Goal: Find contact information: Find contact information

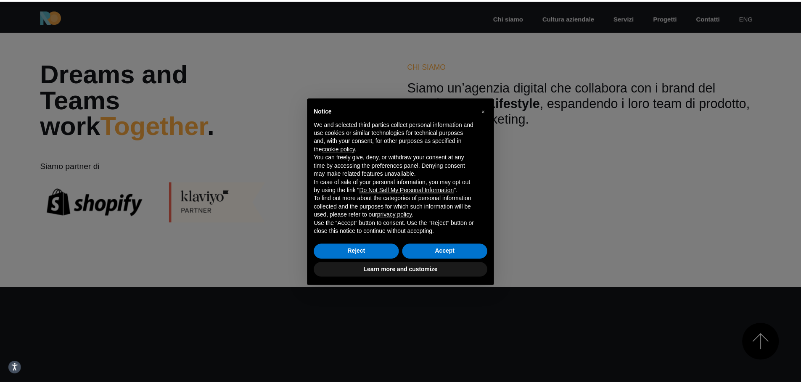
scroll to position [378, 0]
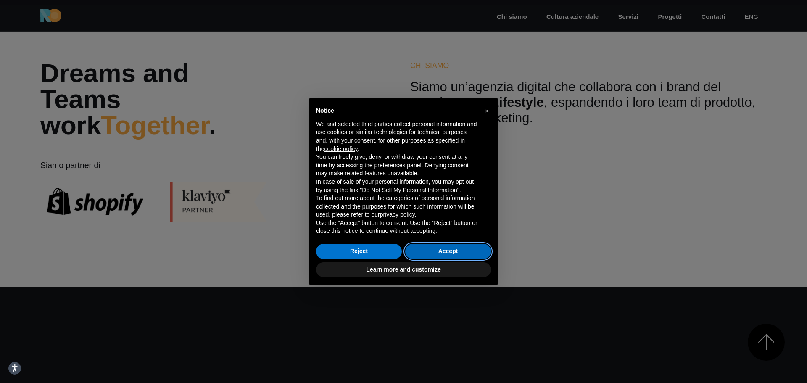
click at [458, 251] on button "Accept" at bounding box center [448, 251] width 86 height 15
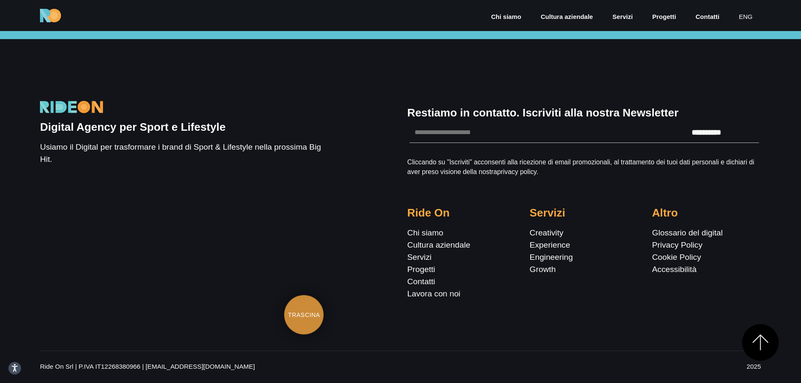
scroll to position [3061, 0]
click at [423, 233] on link "Chi siamo" at bounding box center [425, 232] width 36 height 9
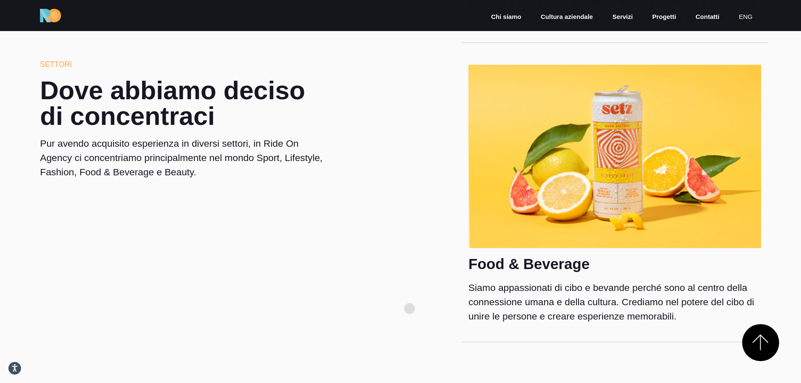
scroll to position [1724, 0]
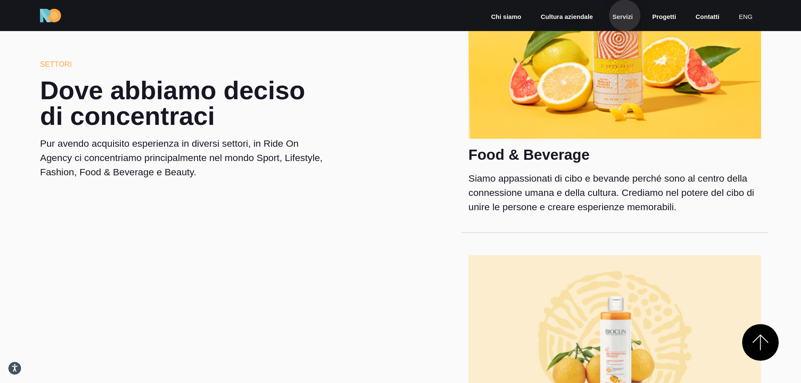
click at [625, 16] on link "Servizi" at bounding box center [623, 17] width 22 height 10
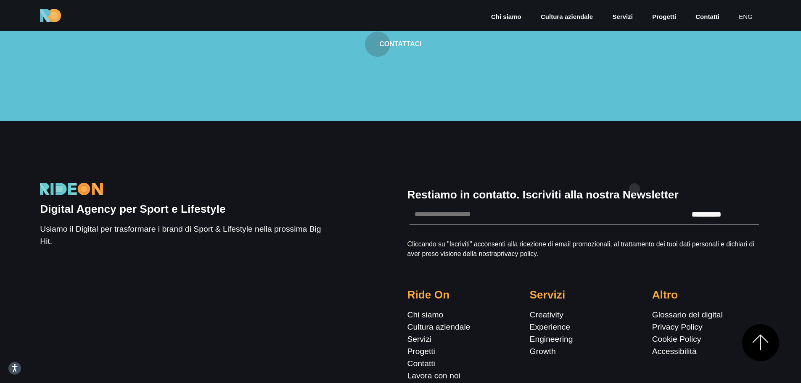
scroll to position [2531, 0]
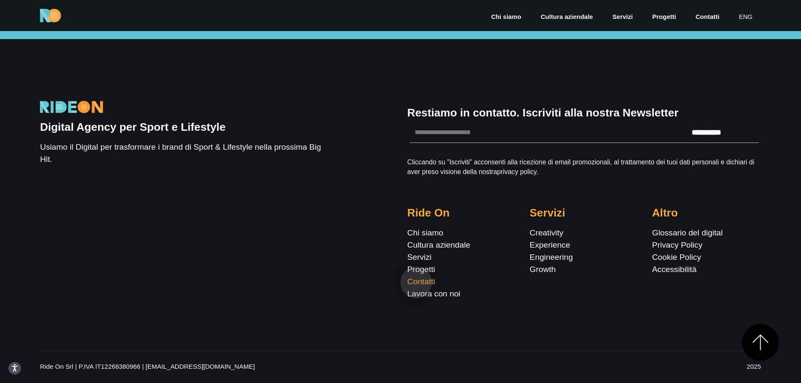
click at [416, 283] on link "Contatti" at bounding box center [421, 281] width 28 height 9
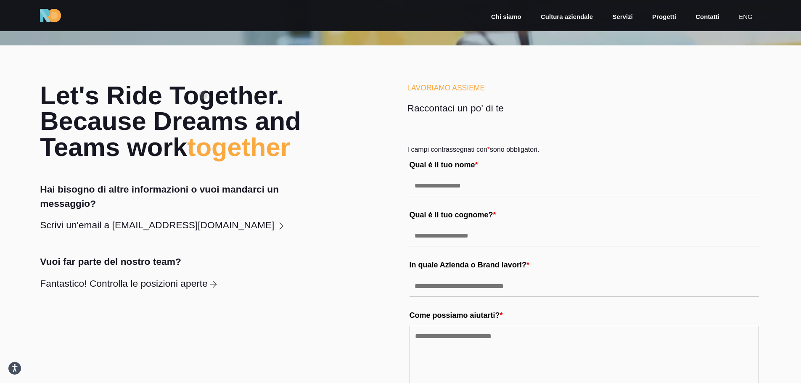
scroll to position [168, 0]
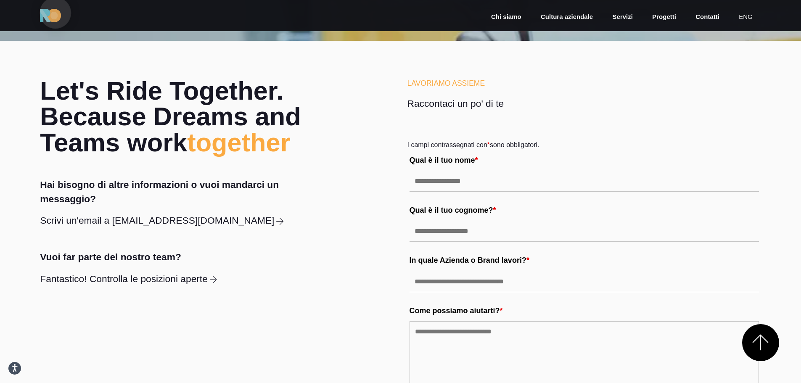
click at [55, 13] on img at bounding box center [50, 15] width 21 height 13
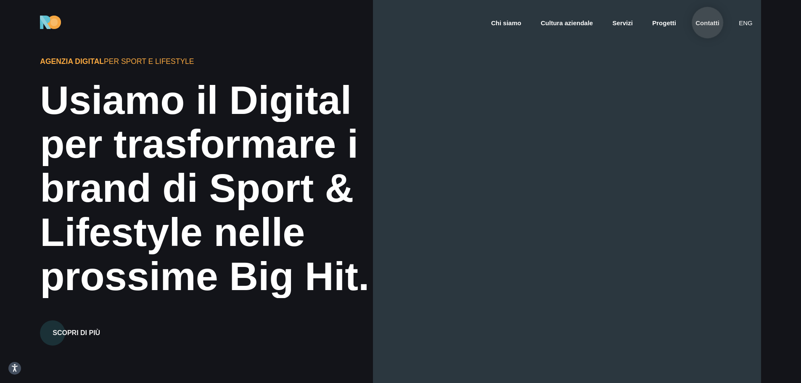
click at [708, 23] on link "Contatti" at bounding box center [708, 23] width 26 height 10
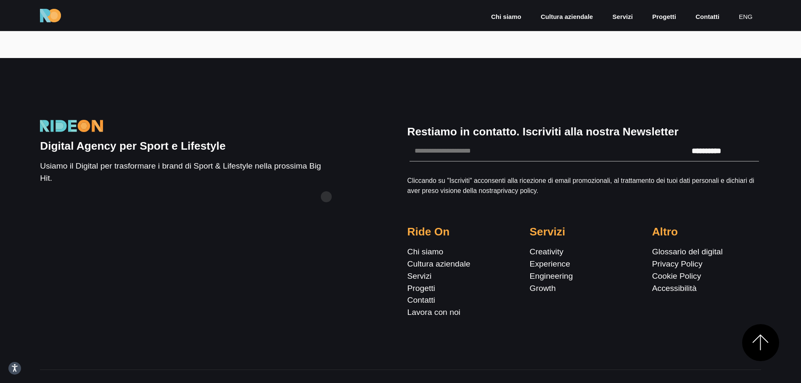
scroll to position [769, 0]
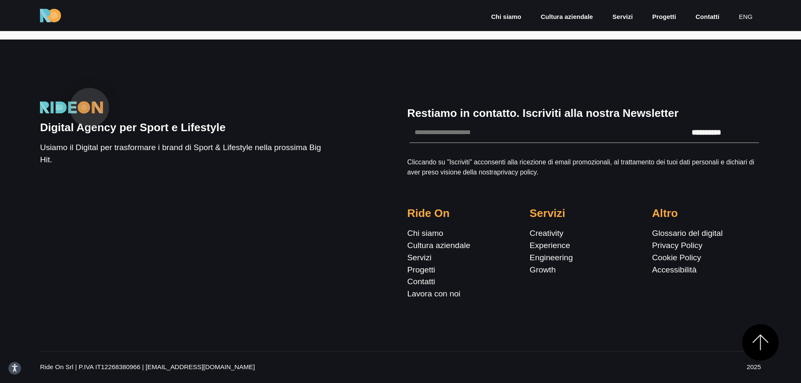
click at [90, 108] on img at bounding box center [71, 107] width 63 height 12
